Goal: Task Accomplishment & Management: Manage account settings

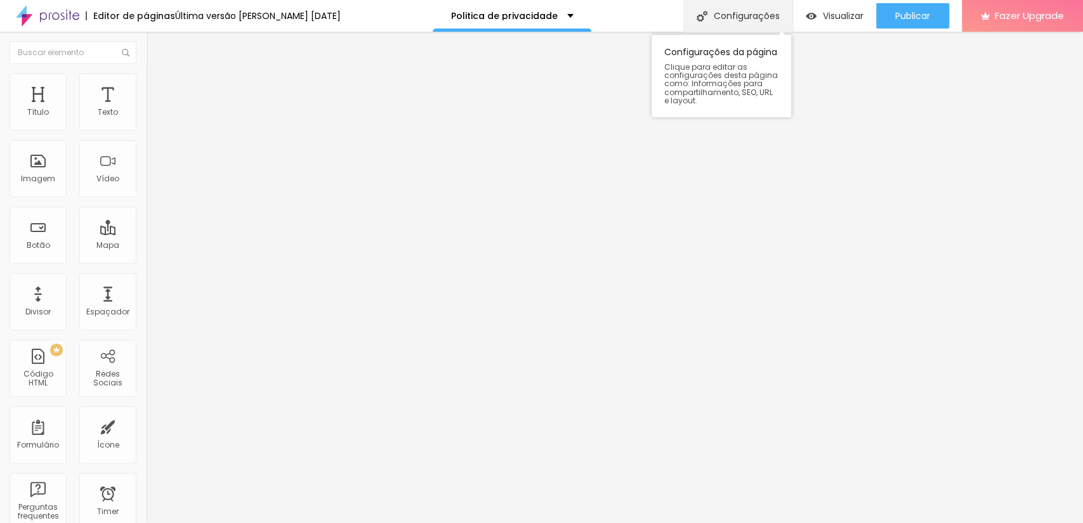
click at [736, 20] on div "Configurações" at bounding box center [737, 16] width 109 height 32
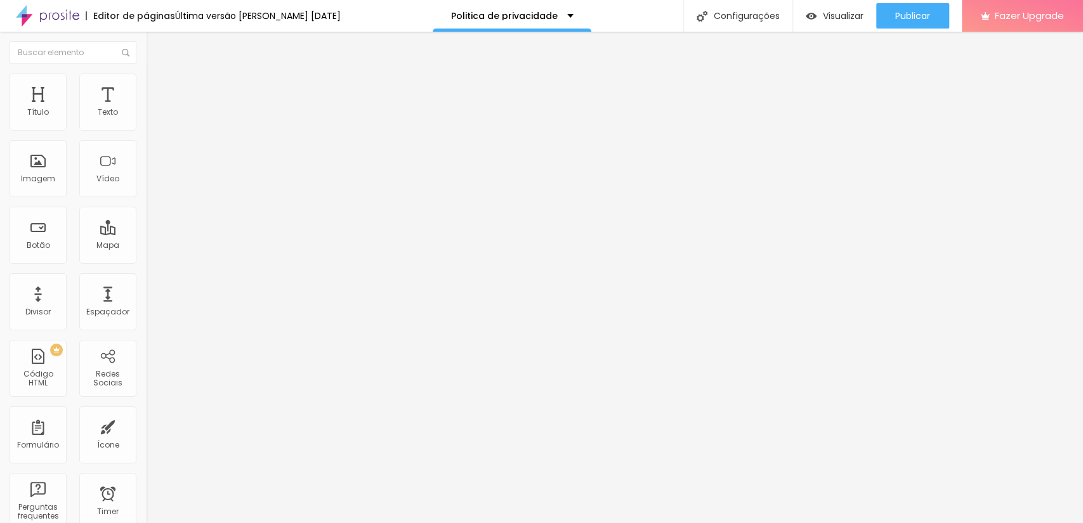
drag, startPoint x: 588, startPoint y: 256, endPoint x: 403, endPoint y: 161, distance: 207.7
drag, startPoint x: 728, startPoint y: 251, endPoint x: 358, endPoint y: 110, distance: 395.5
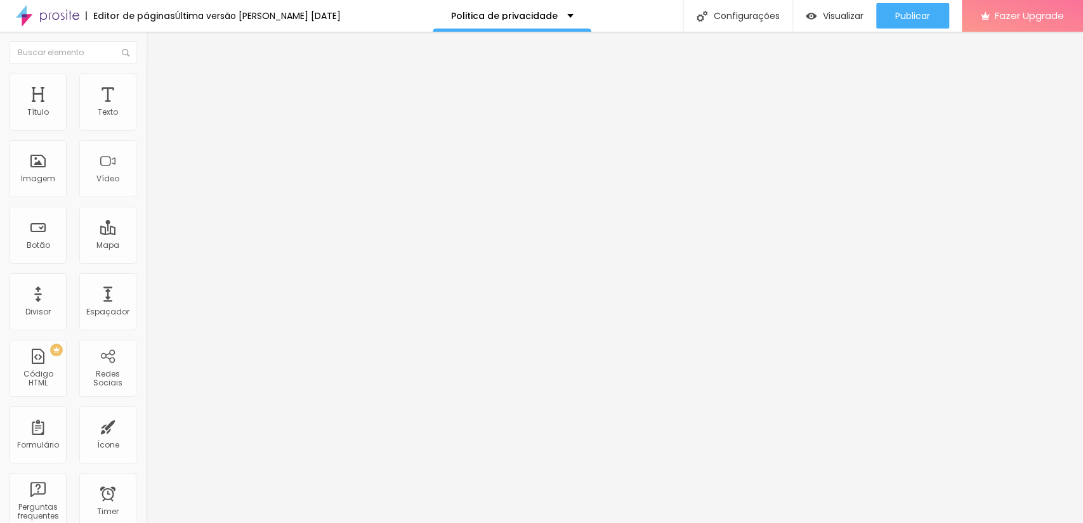
drag, startPoint x: 722, startPoint y: 367, endPoint x: 330, endPoint y: 295, distance: 398.6
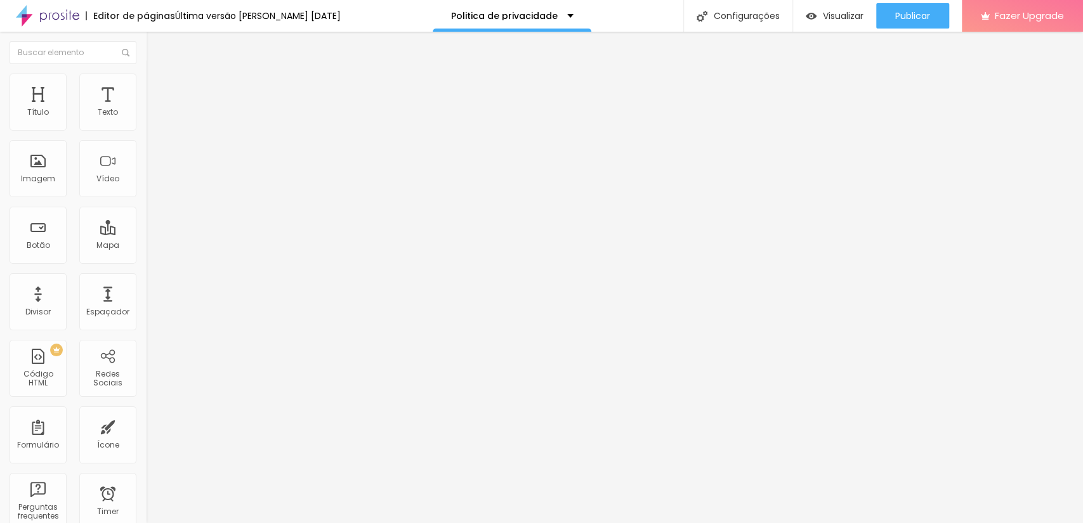
click at [912, 19] on span "Publicar" at bounding box center [912, 16] width 35 height 10
click at [917, 11] on span "Publicar" at bounding box center [912, 16] width 35 height 10
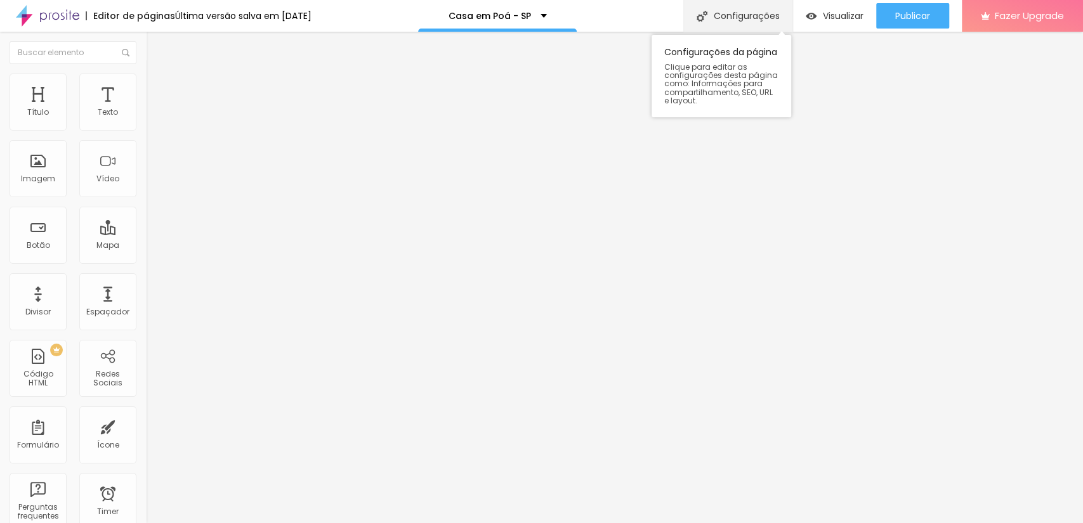
click at [764, 22] on div "Configurações" at bounding box center [737, 16] width 109 height 32
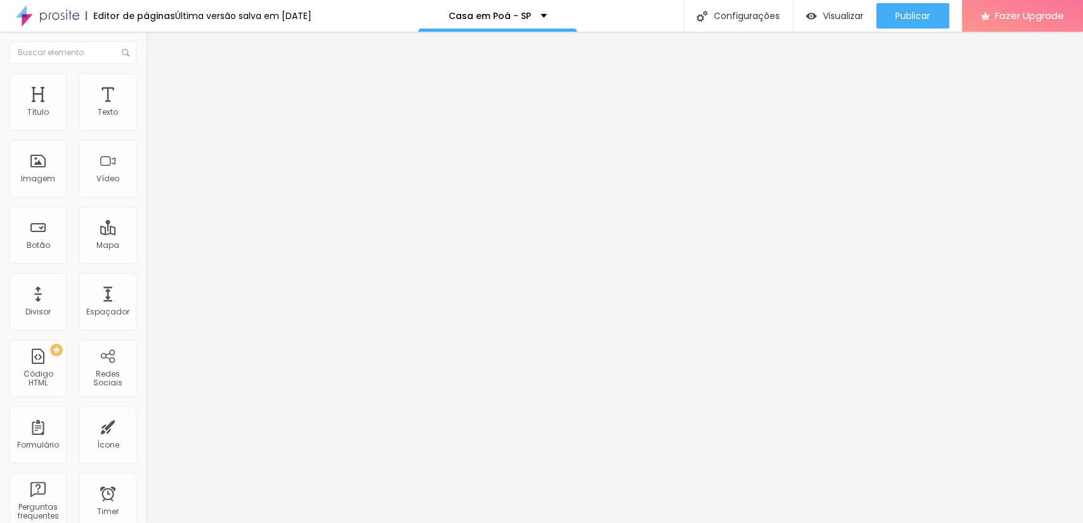
drag, startPoint x: 506, startPoint y: 248, endPoint x: 342, endPoint y: 177, distance: 179.0
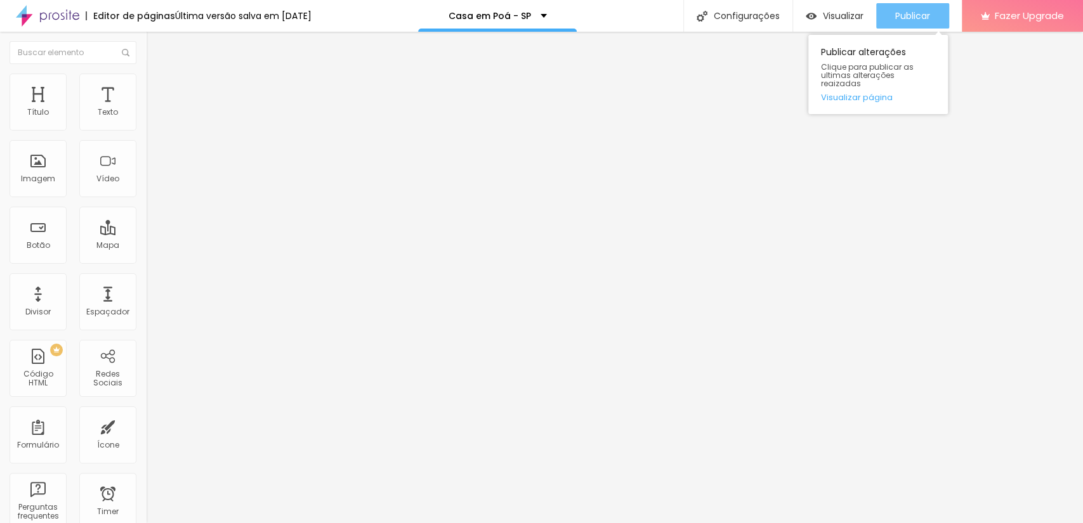
click at [923, 12] on span "Publicar" at bounding box center [912, 16] width 35 height 10
click at [847, 93] on link "Visualizar página" at bounding box center [878, 97] width 114 height 8
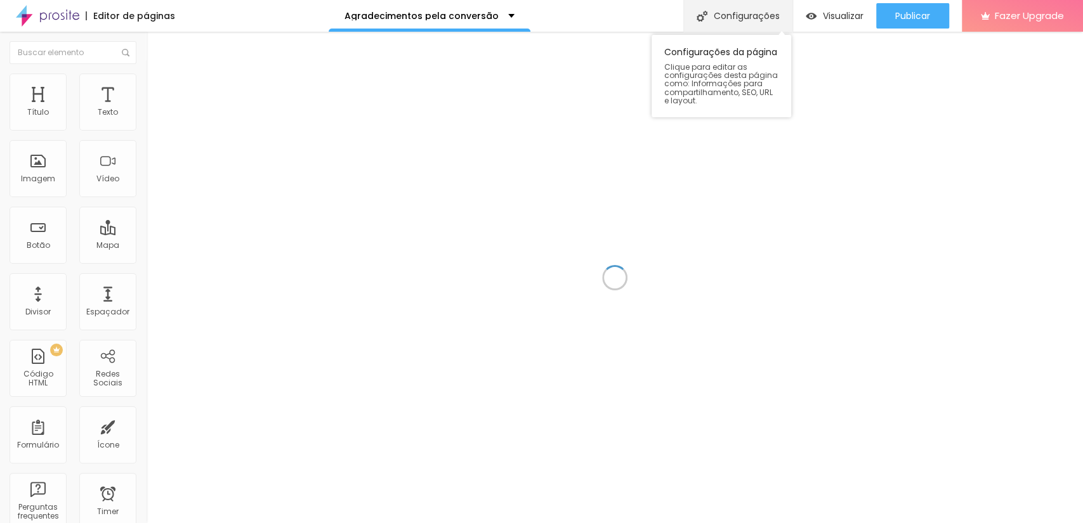
click at [741, 15] on div "Configurações" at bounding box center [737, 16] width 109 height 32
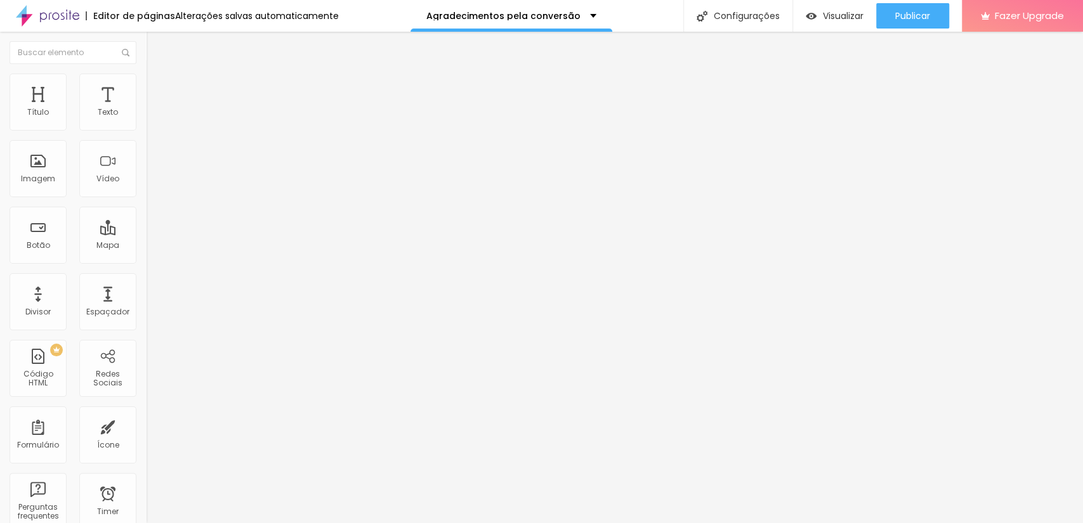
drag, startPoint x: 606, startPoint y: 252, endPoint x: 374, endPoint y: 178, distance: 243.9
drag, startPoint x: 735, startPoint y: 252, endPoint x: 372, endPoint y: 183, distance: 369.5
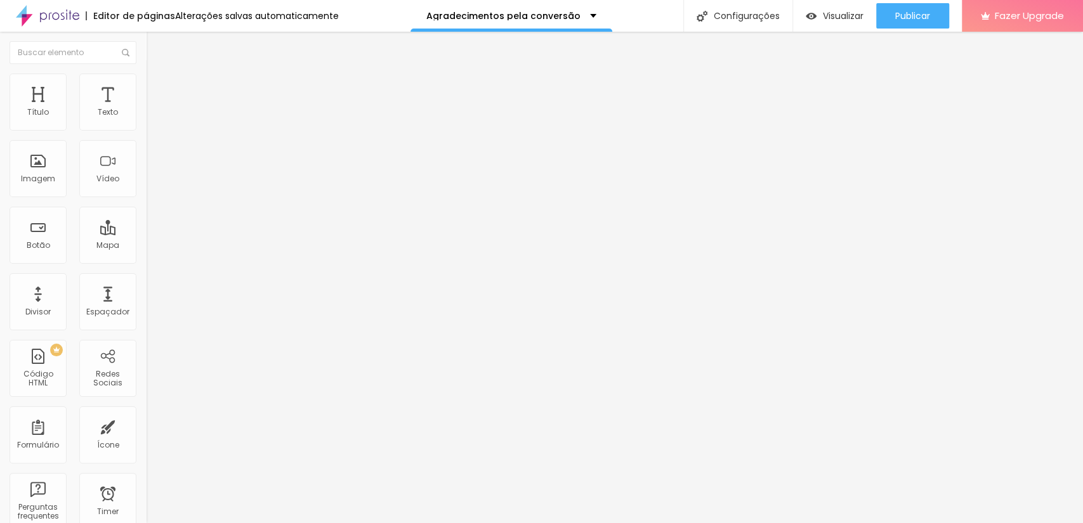
drag, startPoint x: 646, startPoint y: 250, endPoint x: 315, endPoint y: 153, distance: 345.7
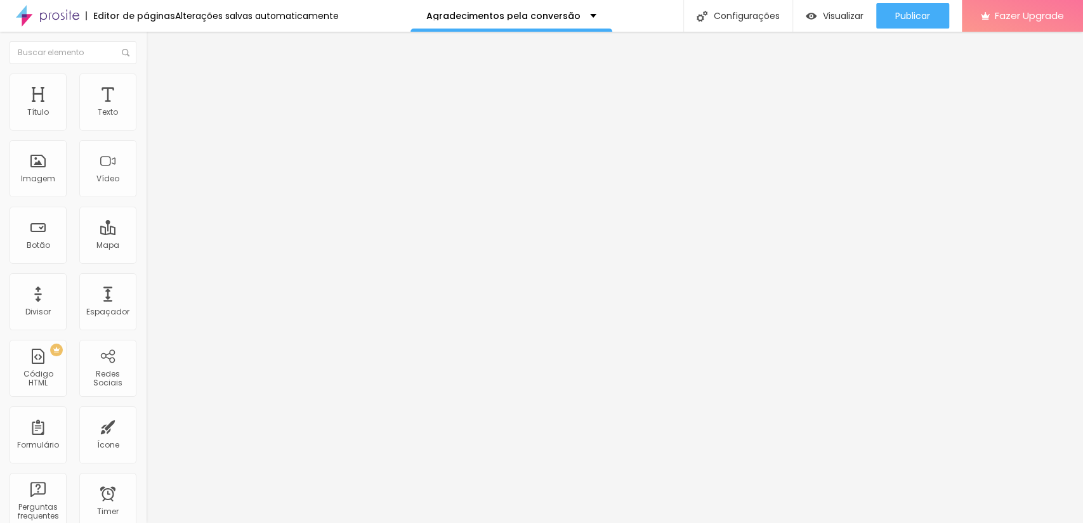
drag, startPoint x: 667, startPoint y: 366, endPoint x: 397, endPoint y: 276, distance: 284.2
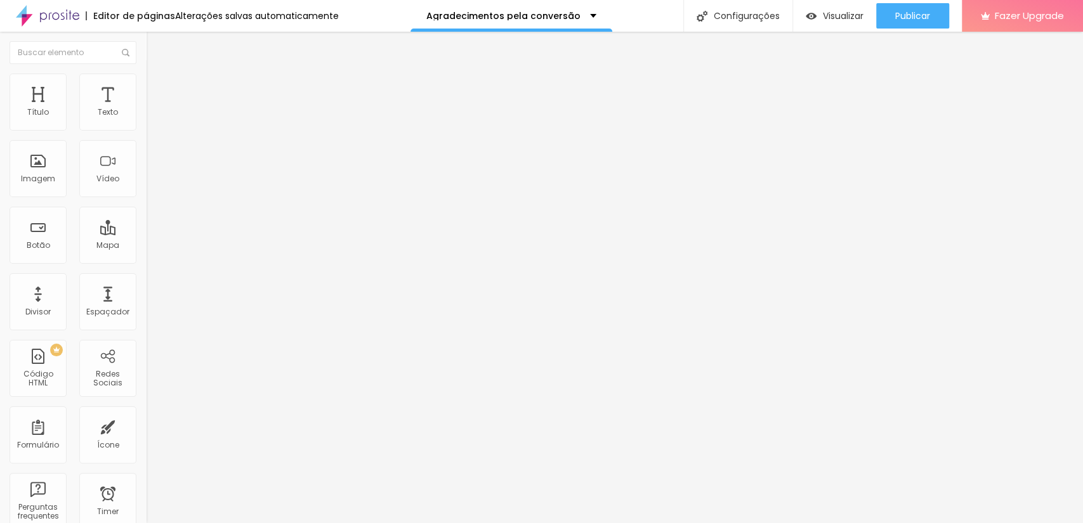
click at [906, 11] on span "Publicar" at bounding box center [912, 16] width 35 height 10
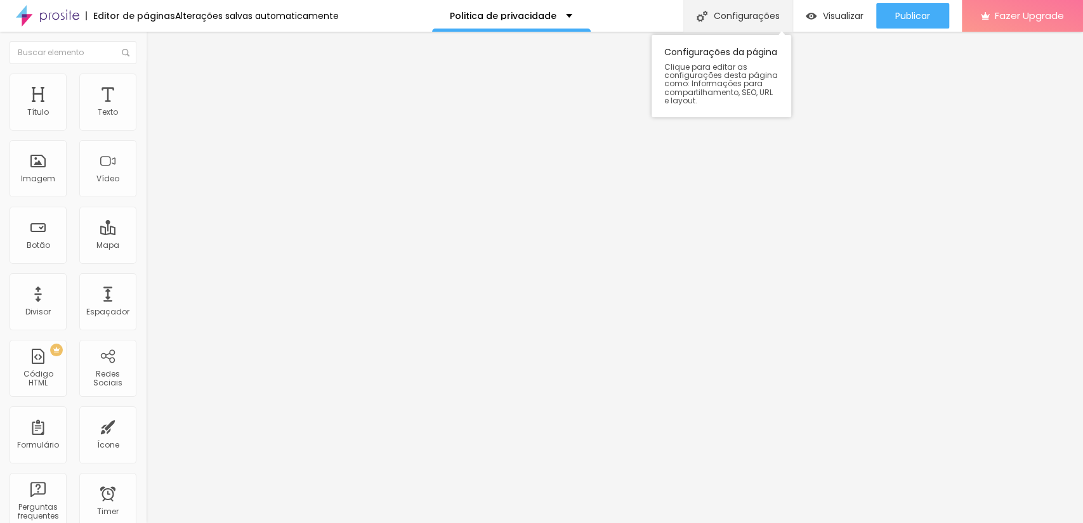
click at [751, 19] on div "Configurações" at bounding box center [737, 16] width 109 height 32
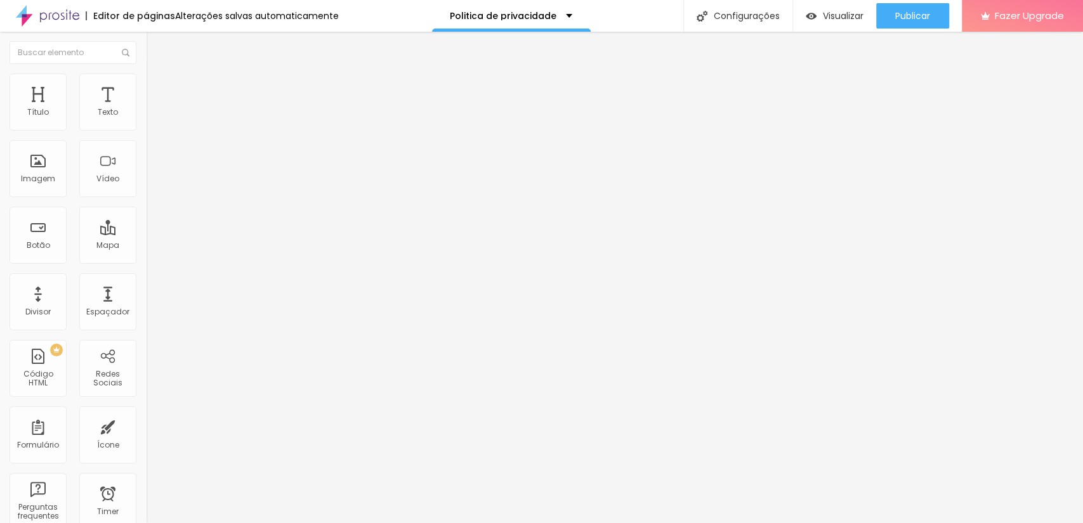
click at [913, 15] on span "Publicar" at bounding box center [912, 16] width 35 height 10
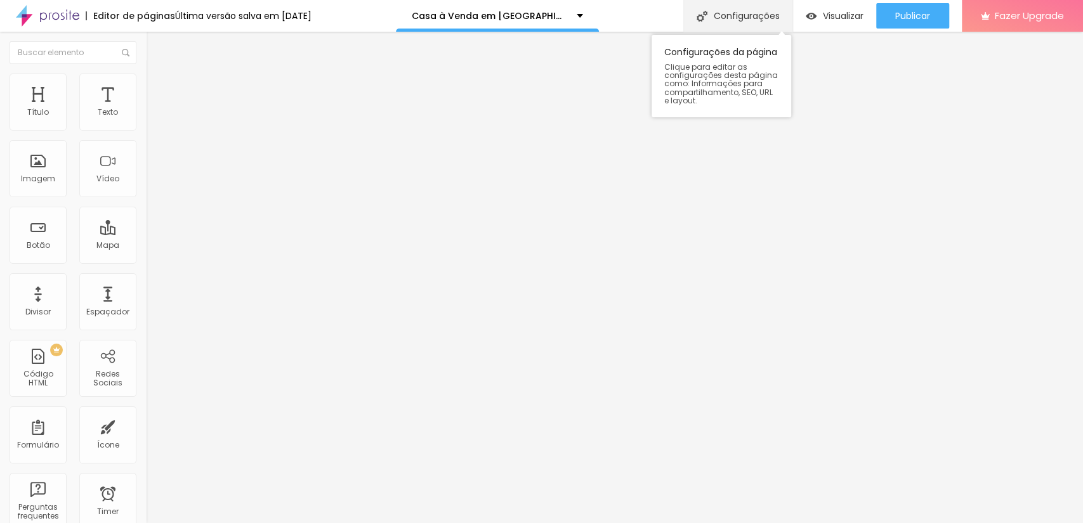
click at [739, 14] on div "Configurações" at bounding box center [737, 16] width 109 height 32
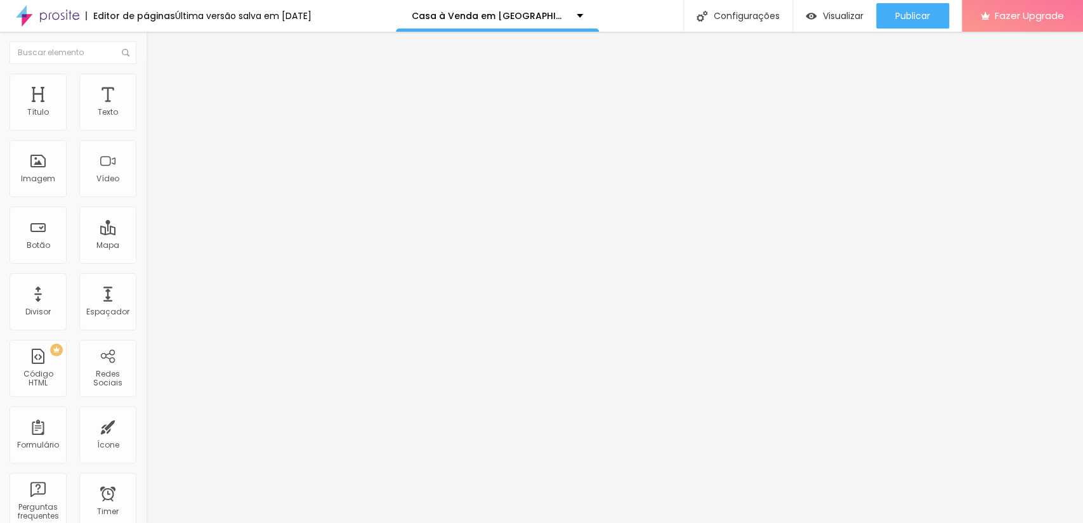
drag, startPoint x: 733, startPoint y: 253, endPoint x: 310, endPoint y: 155, distance: 434.2
drag, startPoint x: 637, startPoint y: 364, endPoint x: 362, endPoint y: 285, distance: 286.3
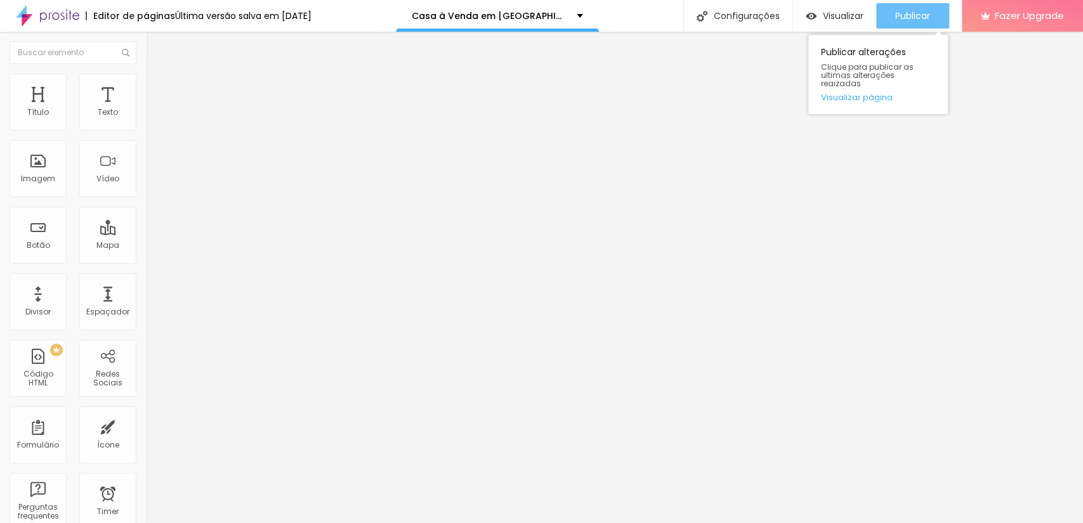
click at [895, 11] on span "Publicar" at bounding box center [912, 16] width 35 height 10
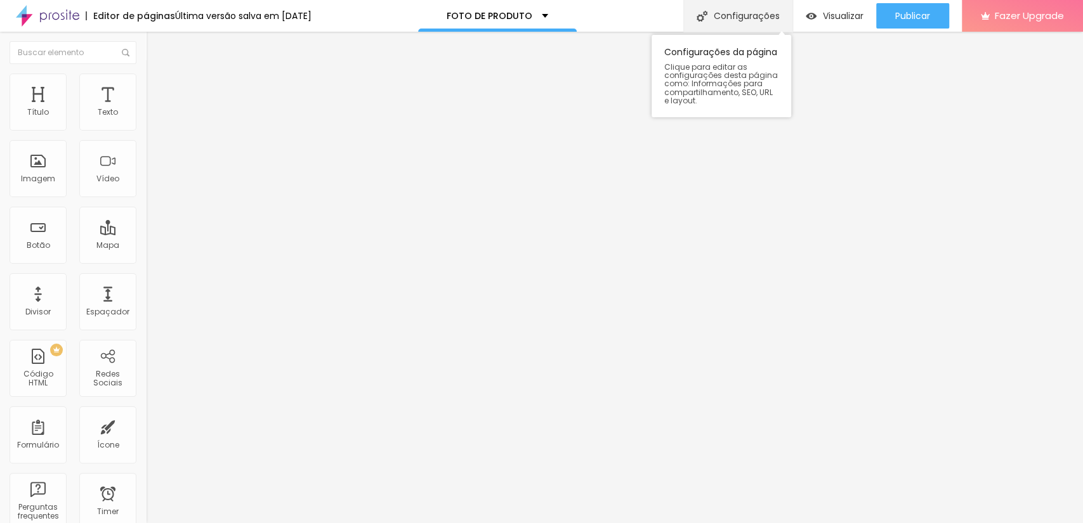
click at [740, 20] on div "Configurações" at bounding box center [737, 16] width 109 height 32
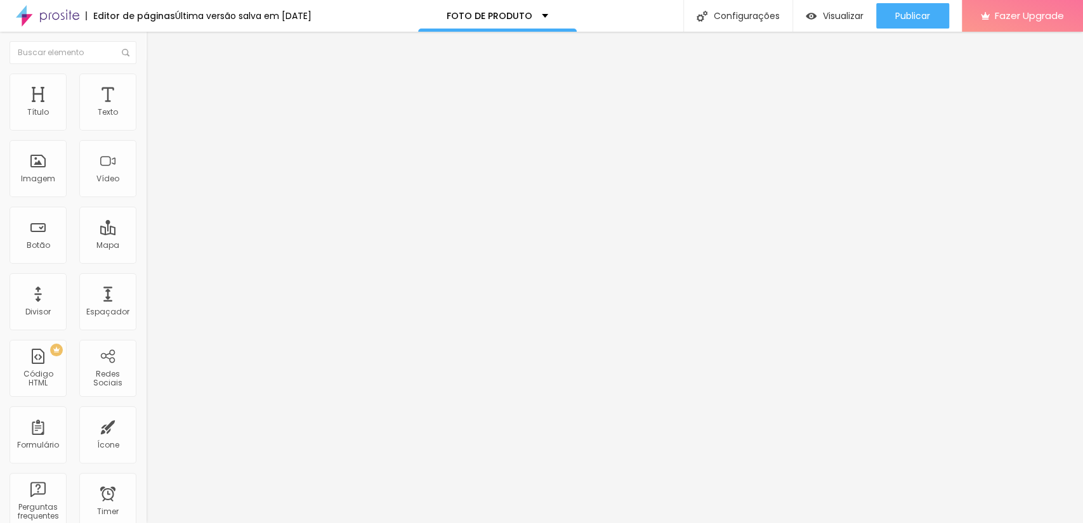
drag, startPoint x: 552, startPoint y: 254, endPoint x: 341, endPoint y: 157, distance: 232.2
drag, startPoint x: 621, startPoint y: 251, endPoint x: 256, endPoint y: 171, distance: 374.2
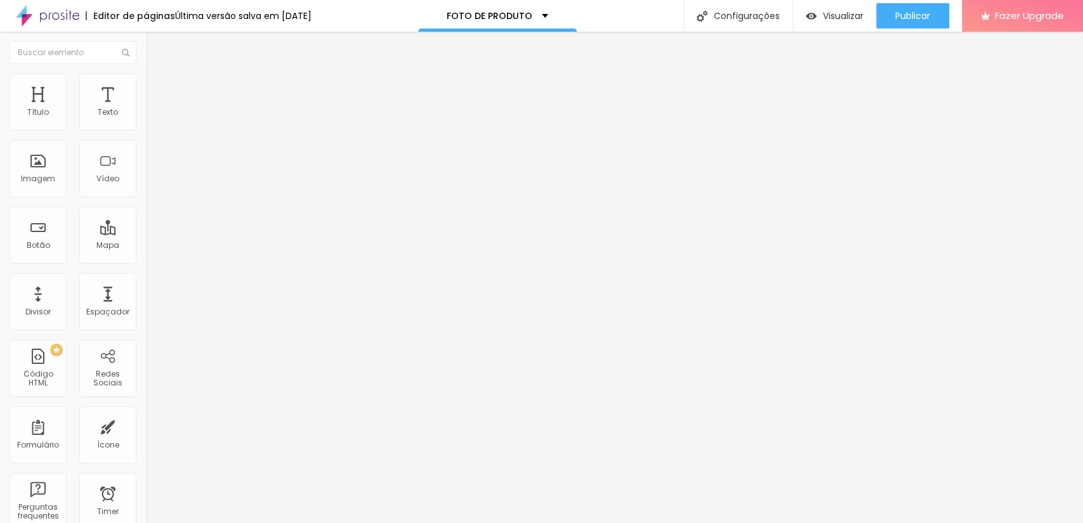
click at [901, 15] on span "Publicar" at bounding box center [912, 16] width 35 height 10
